Goal: Book appointment/travel/reservation

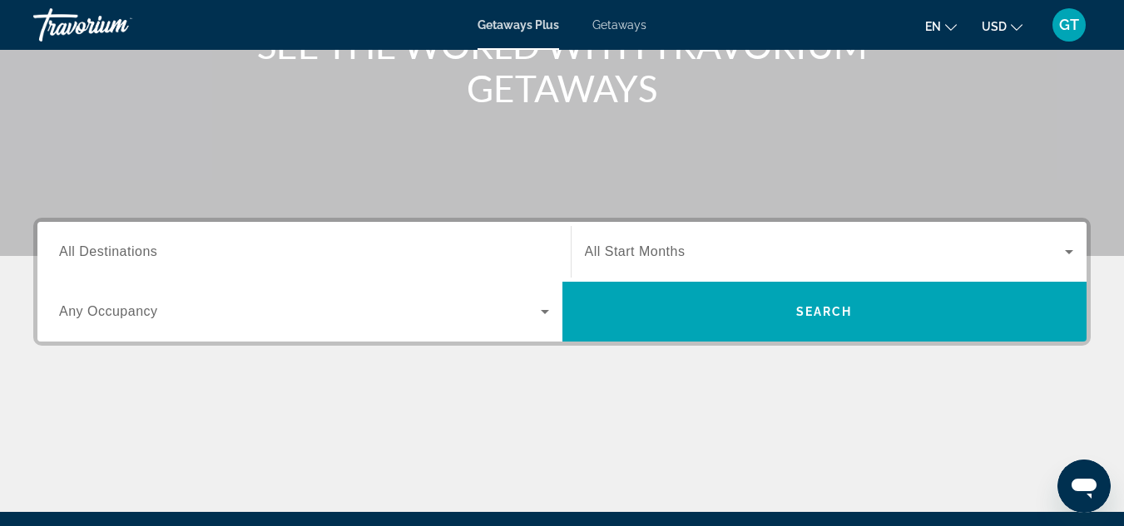
scroll to position [266, 0]
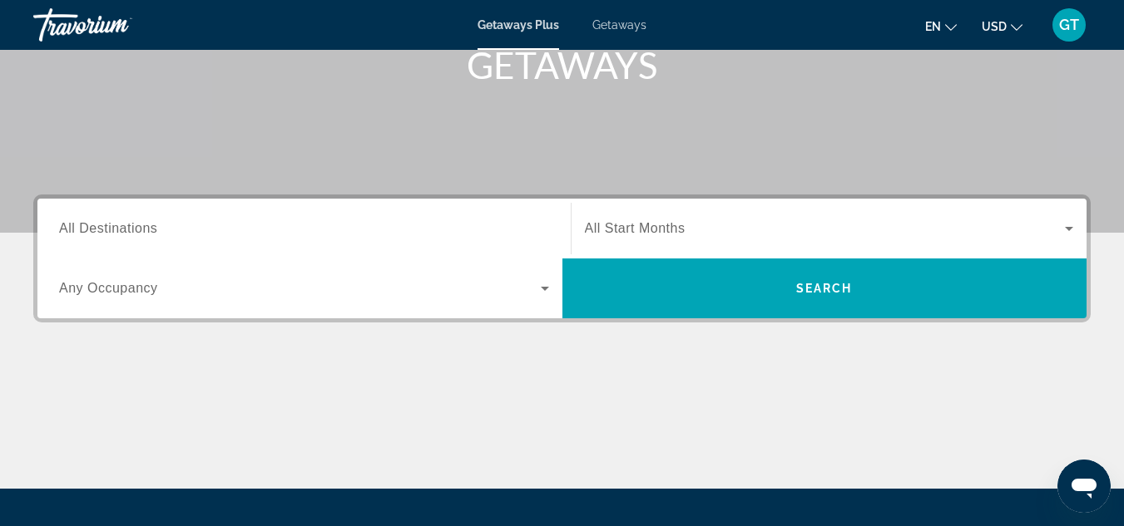
click at [208, 214] on div "Search widget" at bounding box center [304, 228] width 490 height 47
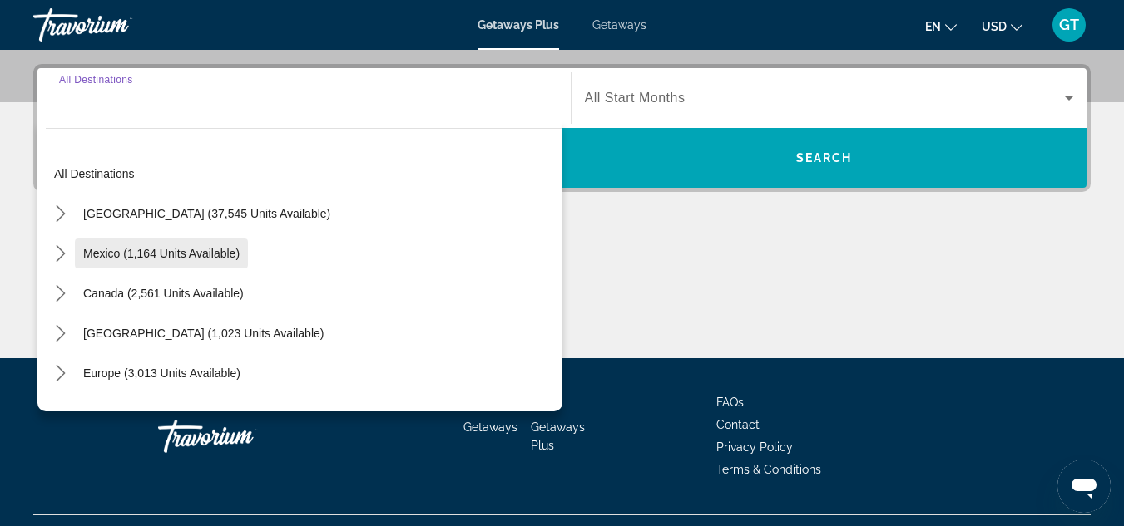
scroll to position [407, 0]
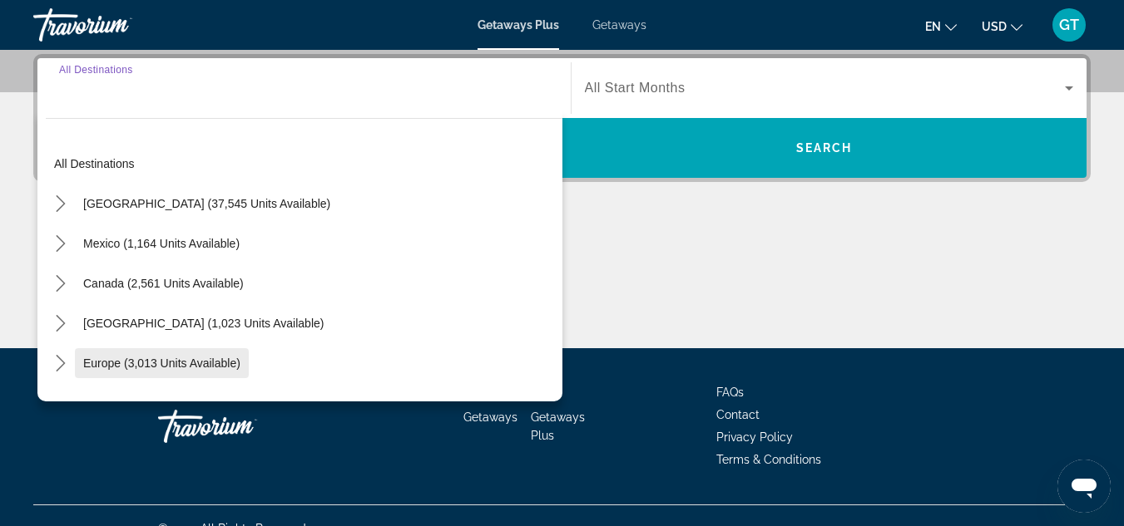
click at [170, 362] on span "Europe (3,013 units available)" at bounding box center [161, 363] width 157 height 13
type input "**********"
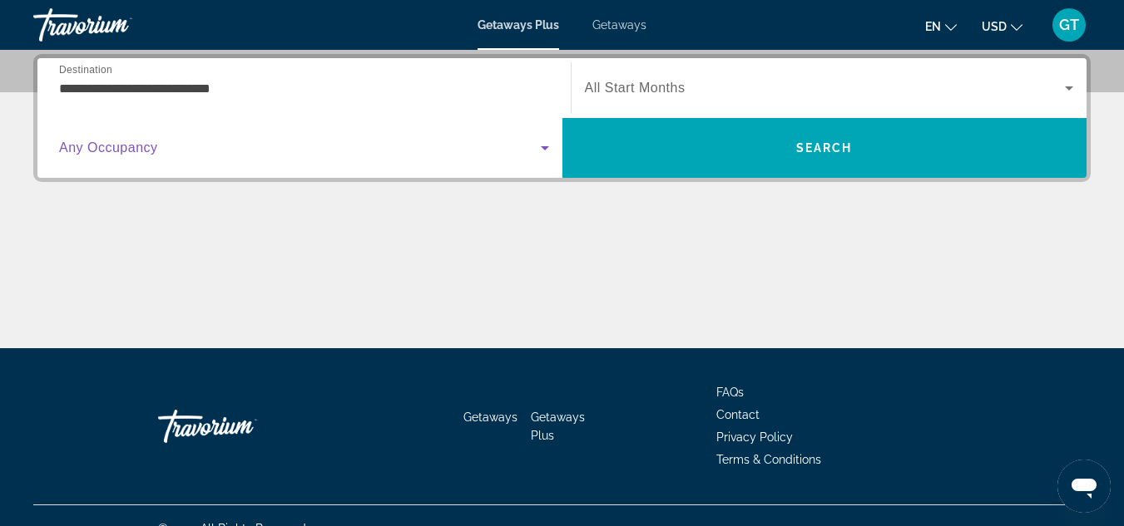
click at [447, 156] on span "Search widget" at bounding box center [300, 148] width 482 height 20
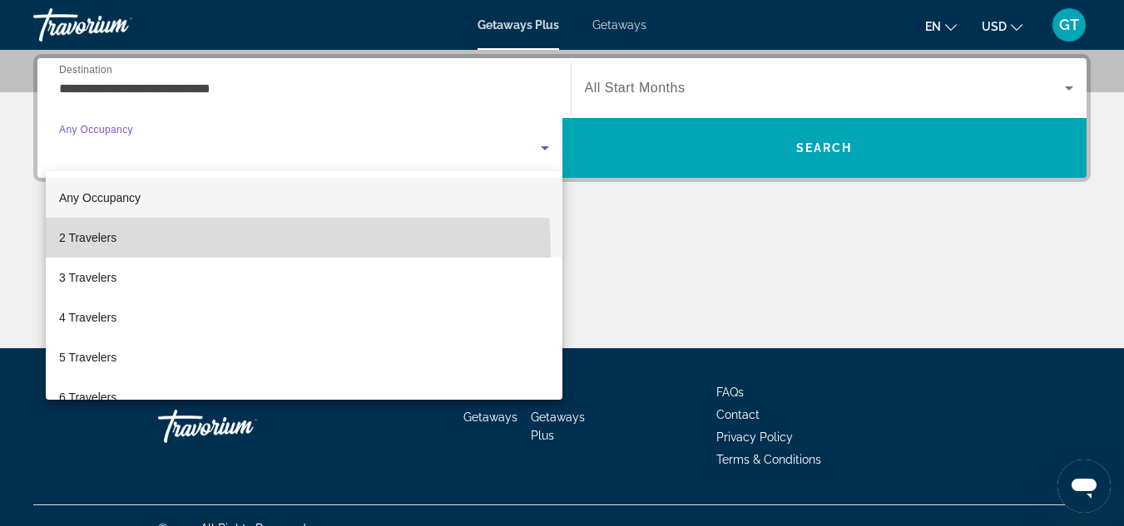
click at [125, 252] on mat-option "2 Travelers" at bounding box center [304, 238] width 516 height 40
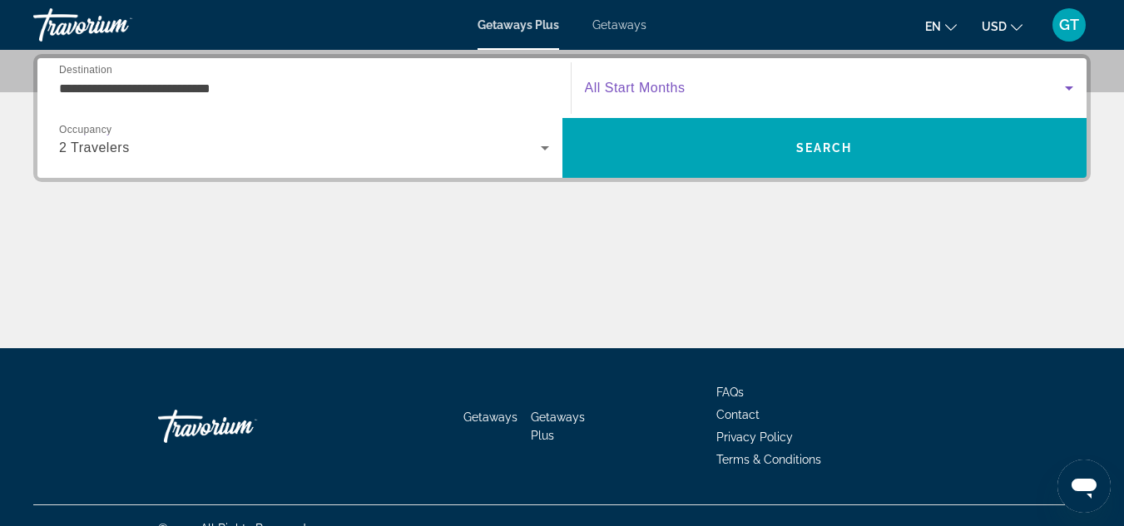
click at [868, 90] on span "Search widget" at bounding box center [825, 88] width 481 height 20
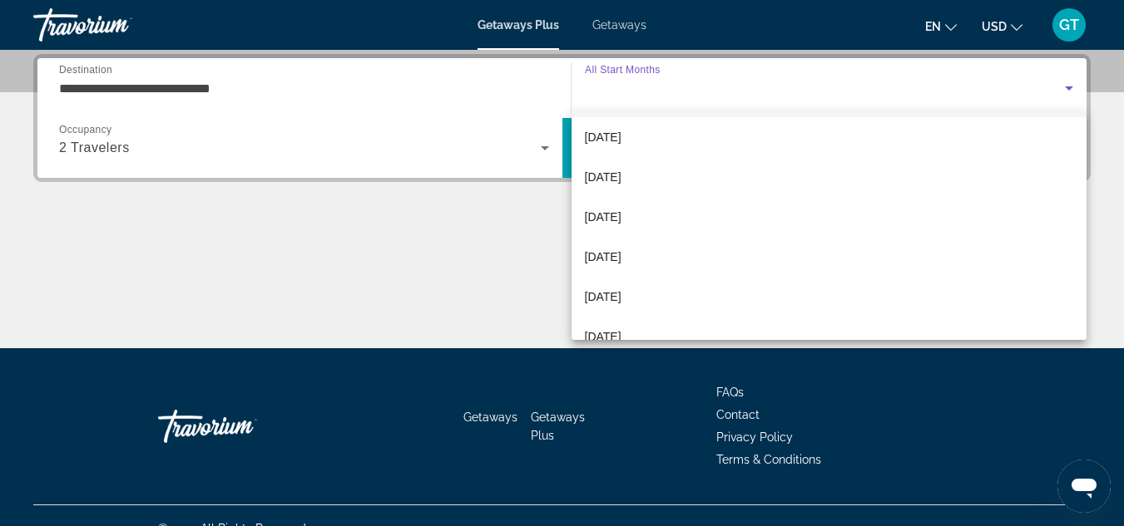
scroll to position [166, 0]
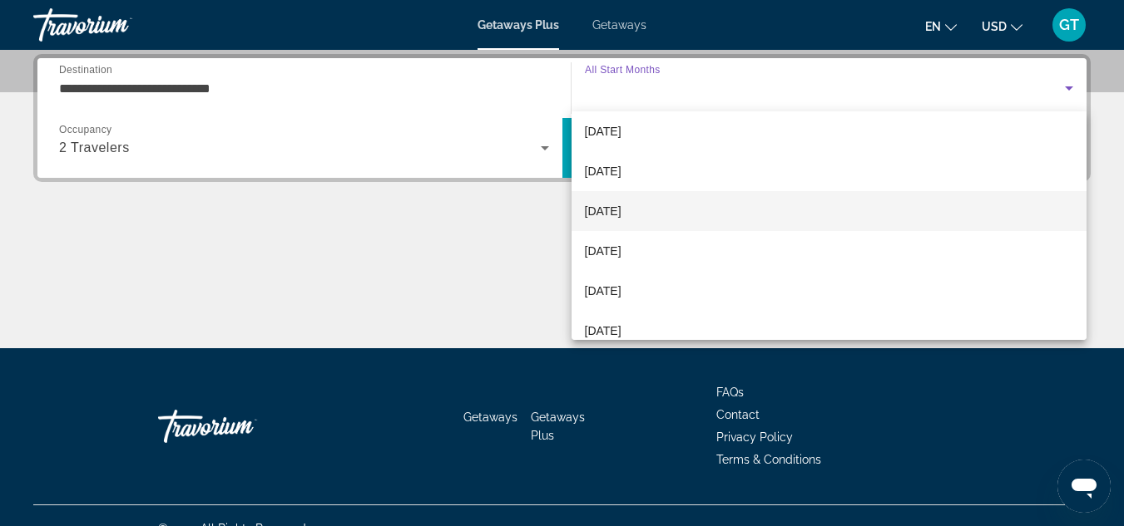
click at [621, 206] on span "[DATE]" at bounding box center [603, 211] width 37 height 20
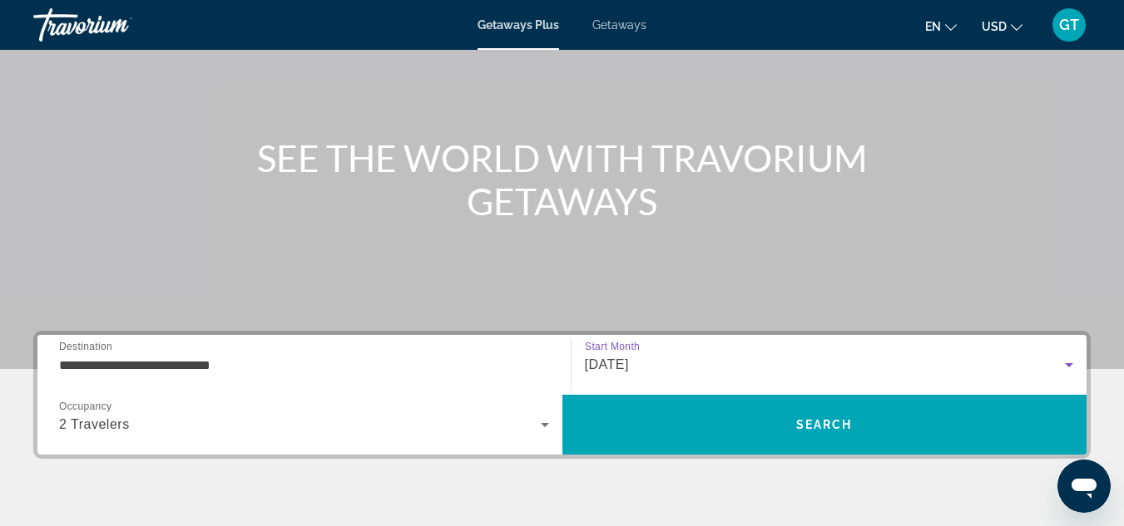
scroll to position [74, 0]
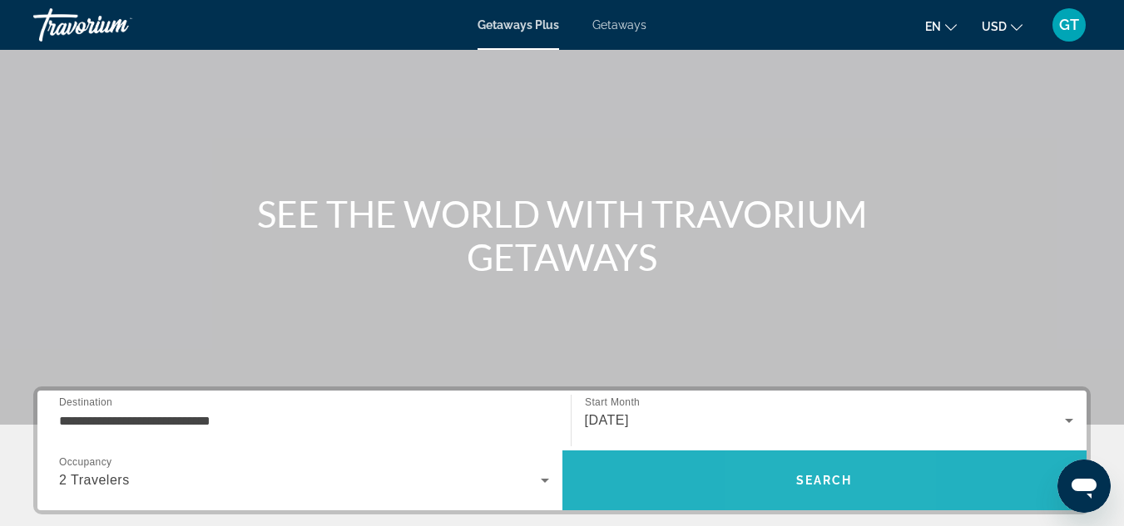
click at [800, 483] on span "Search" at bounding box center [824, 480] width 57 height 13
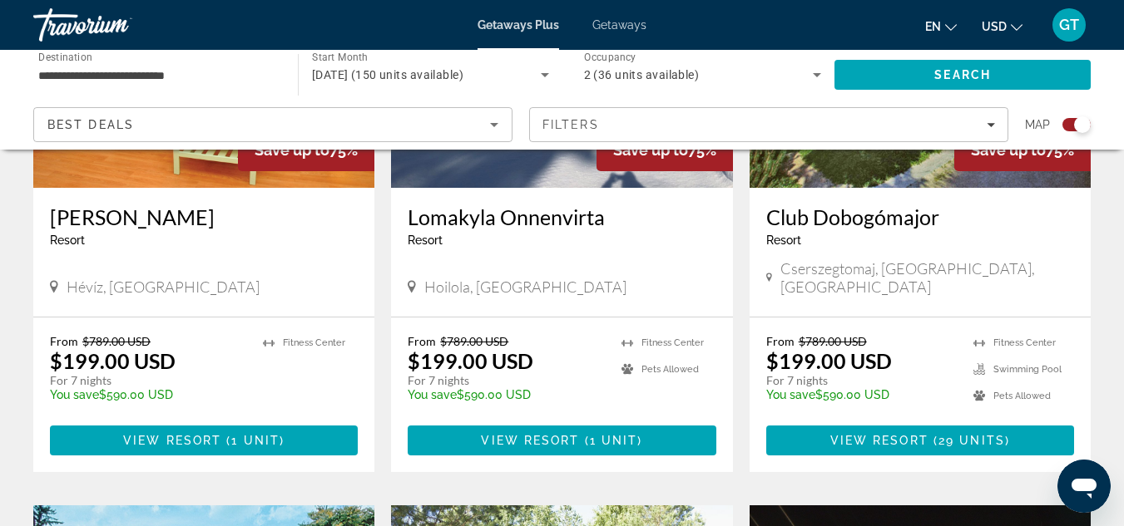
scroll to position [1520, 0]
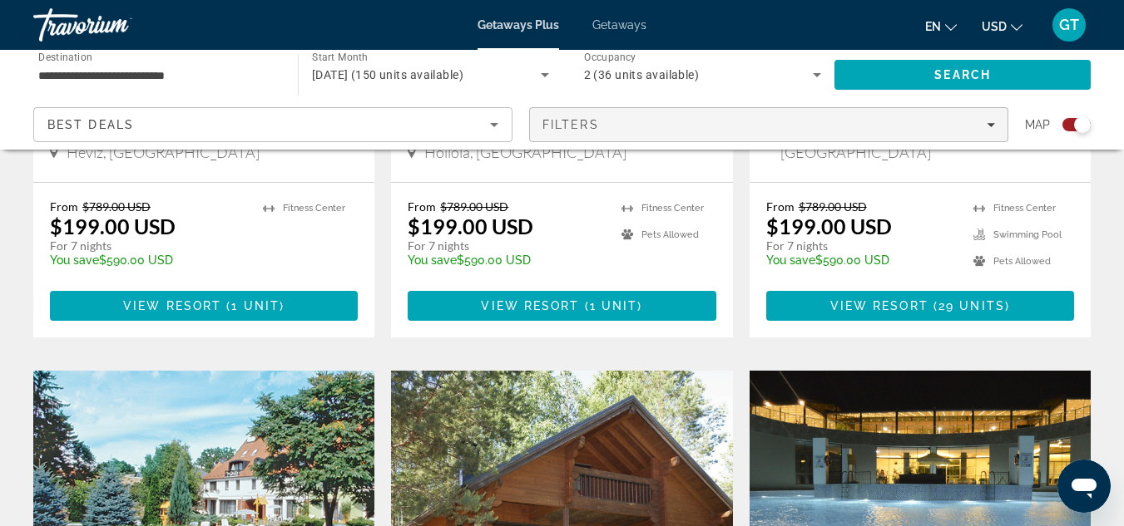
click at [986, 121] on icon "Filters" at bounding box center [990, 125] width 8 height 8
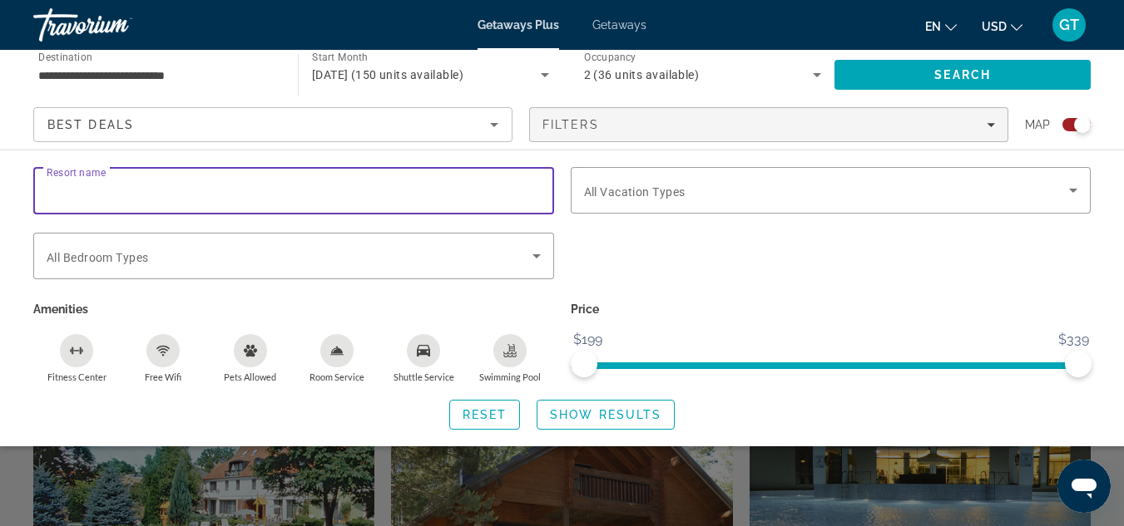
click at [208, 194] on input "Resort name" at bounding box center [294, 191] width 494 height 20
type input "*****"
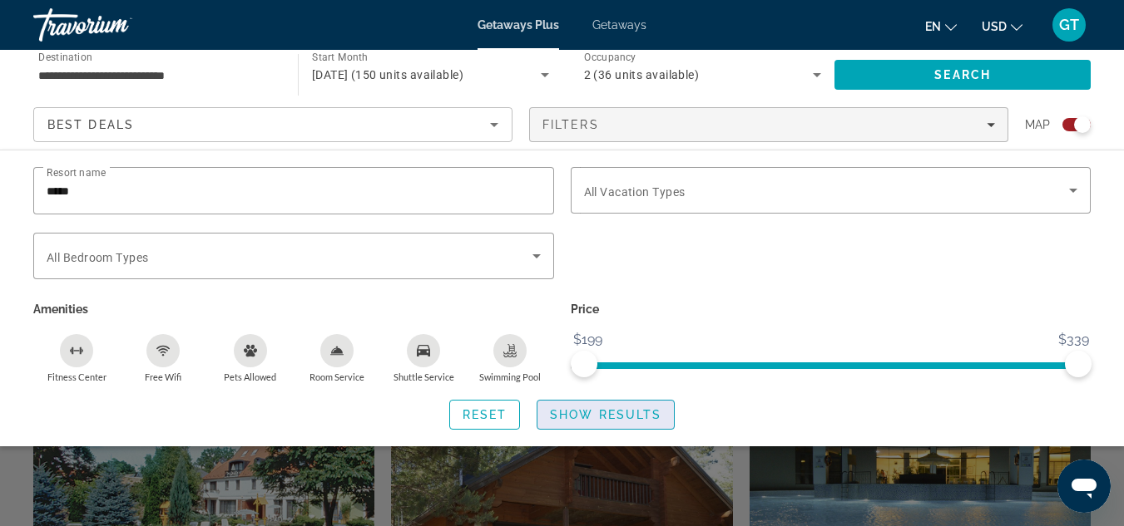
click at [625, 420] on span "Show Results" at bounding box center [605, 414] width 111 height 13
